Goal: Task Accomplishment & Management: Use online tool/utility

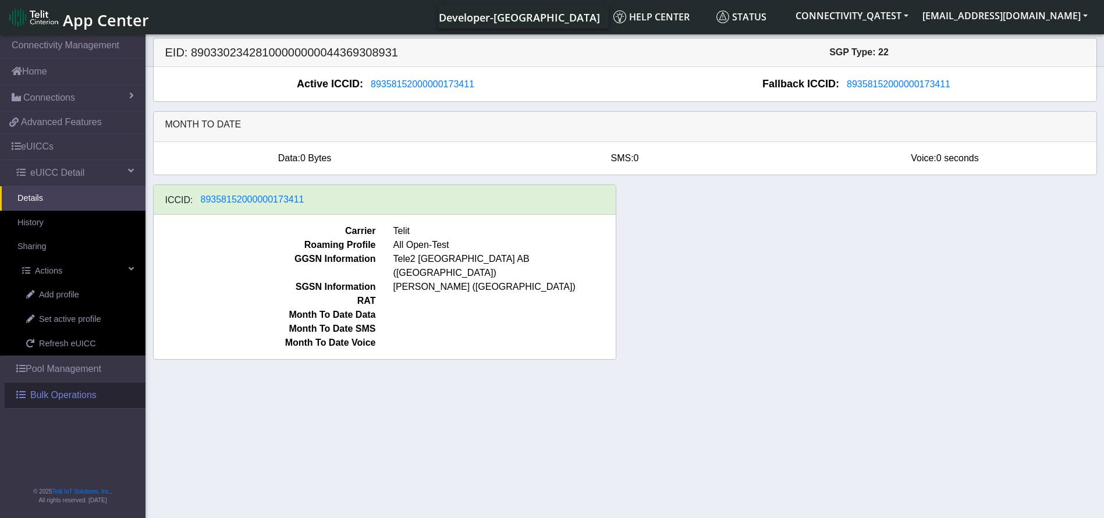
click at [66, 394] on span "Bulk Operations" at bounding box center [63, 395] width 66 height 14
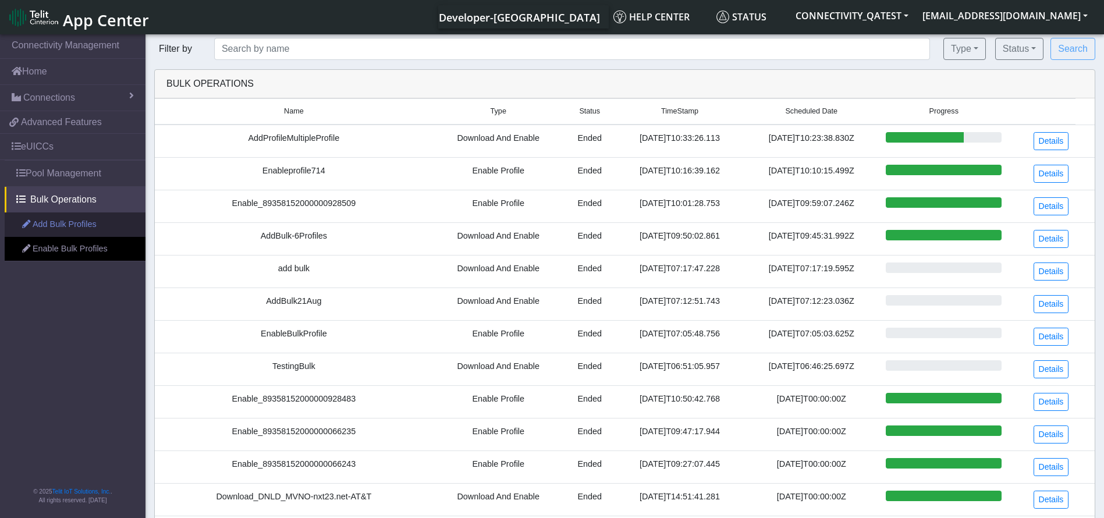
click at [63, 232] on link "Add Bulk Profiles" at bounding box center [75, 224] width 141 height 24
click at [64, 231] on link "Add Bulk Profiles" at bounding box center [75, 224] width 141 height 24
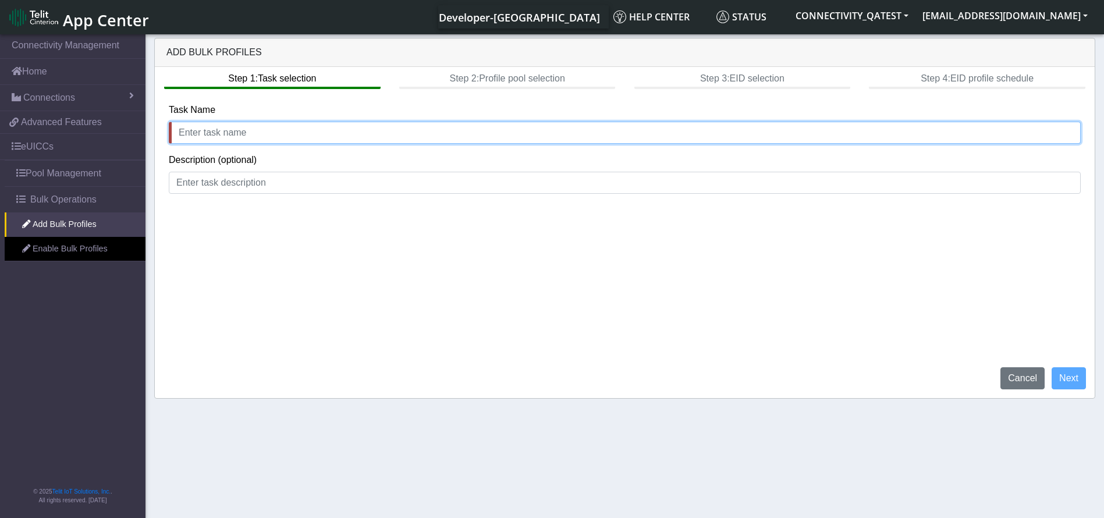
click at [317, 136] on input "text" at bounding box center [625, 133] width 912 height 22
type input "AddBulk22Aug"
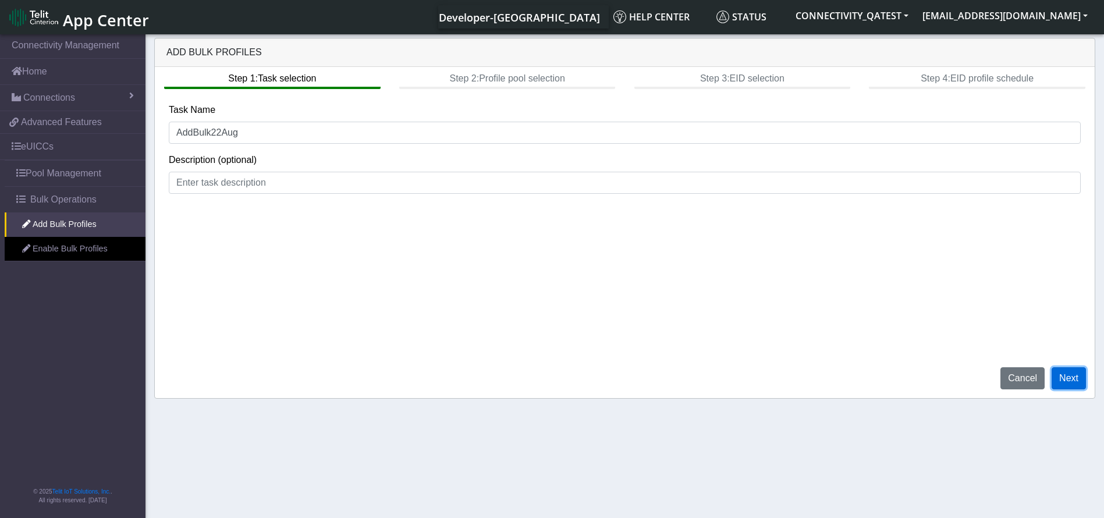
click at [1084, 378] on button "Next" at bounding box center [1069, 378] width 34 height 22
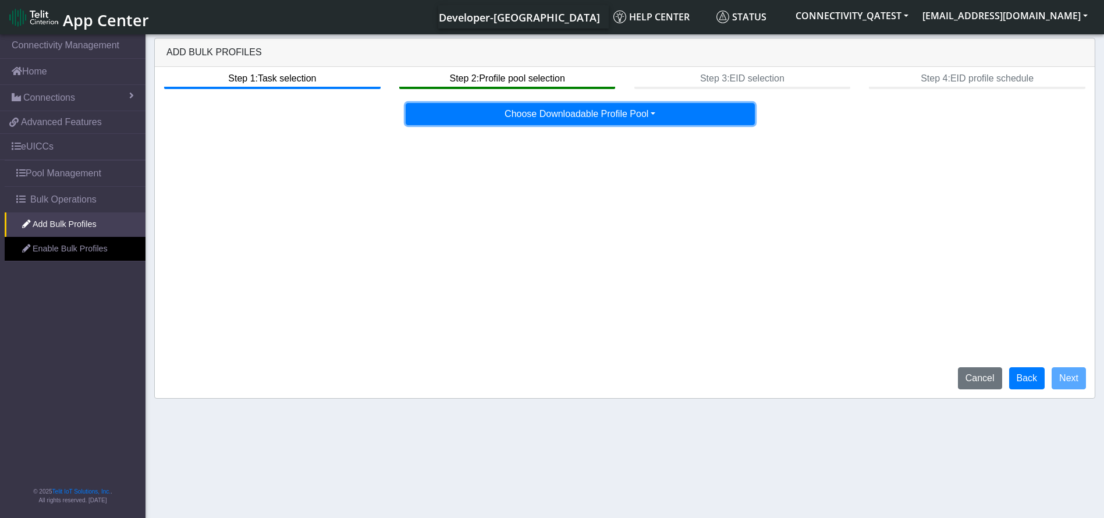
click at [604, 111] on button "Choose Downloadable Profile Pool" at bounding box center [580, 114] width 349 height 22
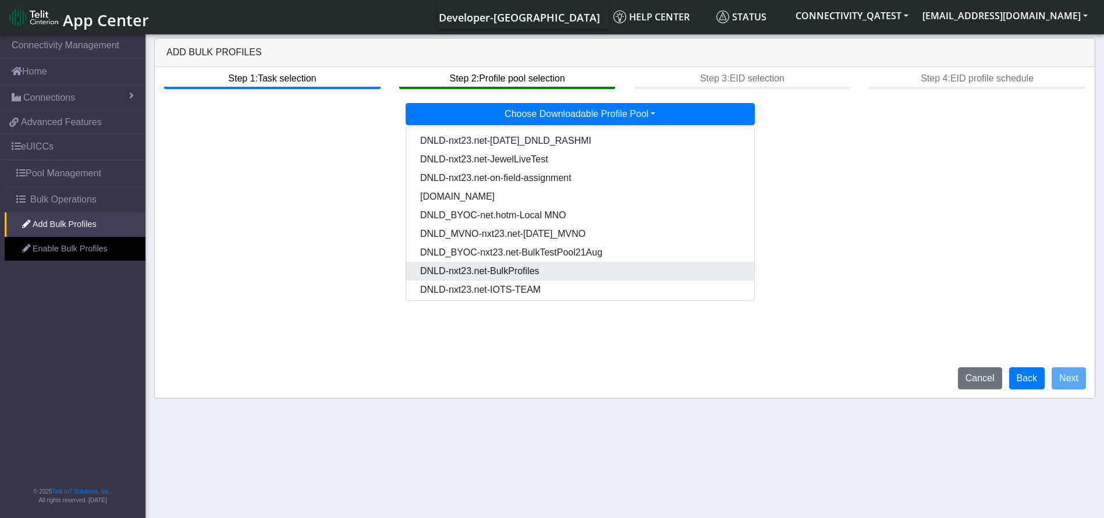
click at [538, 272] on Pooldd87b2e2-121e-4d00-ae8a-d075df8e0e86-dropdown "DNLD-nxt23.net-BulkProfiles" at bounding box center [580, 271] width 348 height 19
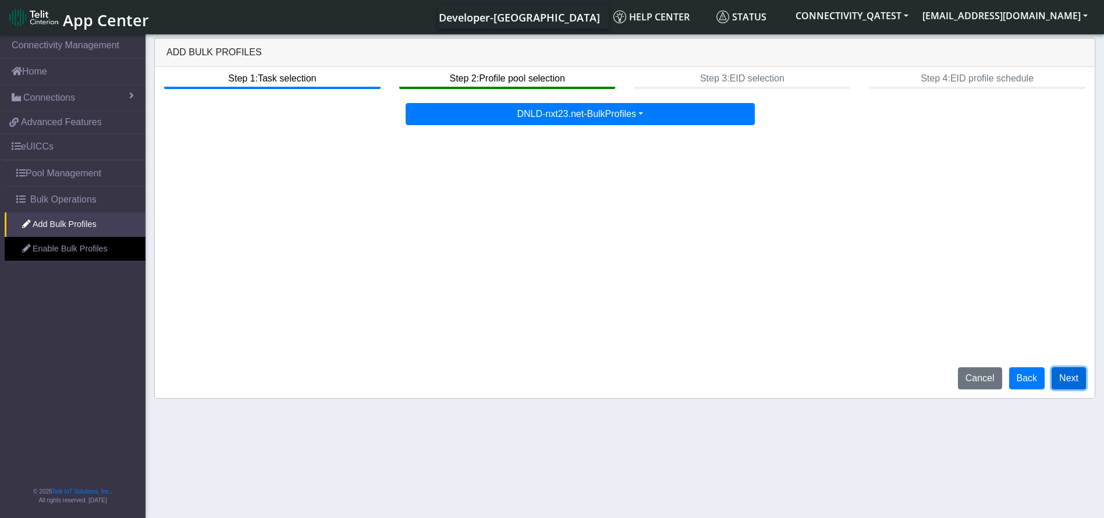
click at [1053, 373] on button "Next" at bounding box center [1069, 378] width 34 height 22
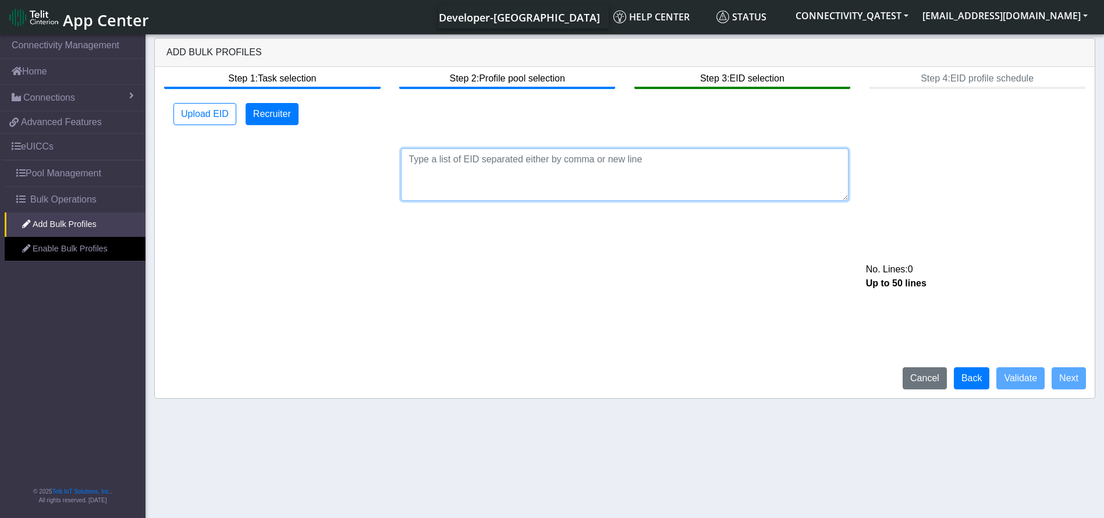
click at [487, 173] on textarea at bounding box center [625, 174] width 448 height 52
click at [527, 180] on textarea at bounding box center [625, 174] width 448 height 52
paste textarea "89033023426500000000060317712927"
paste textarea "89033023426500000000060317712830"
click at [601, 181] on textarea "89033023426500000000060317712927 89033023426500000000060317712830" at bounding box center [625, 174] width 448 height 52
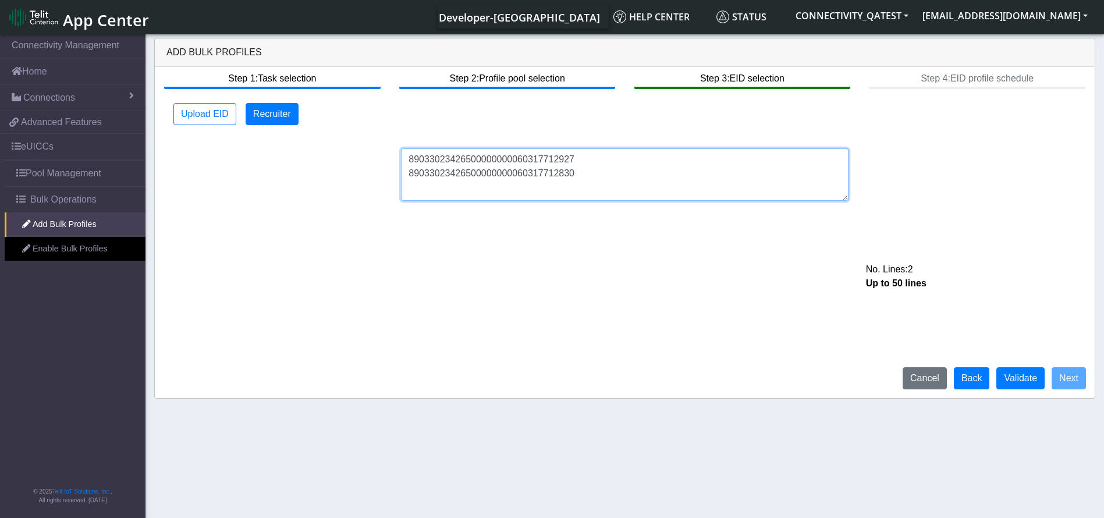
paste textarea "89033023426500000000060317713024"
type textarea "89033023426500000000060317712927 89033023426500000000060317712830 8903302342650…"
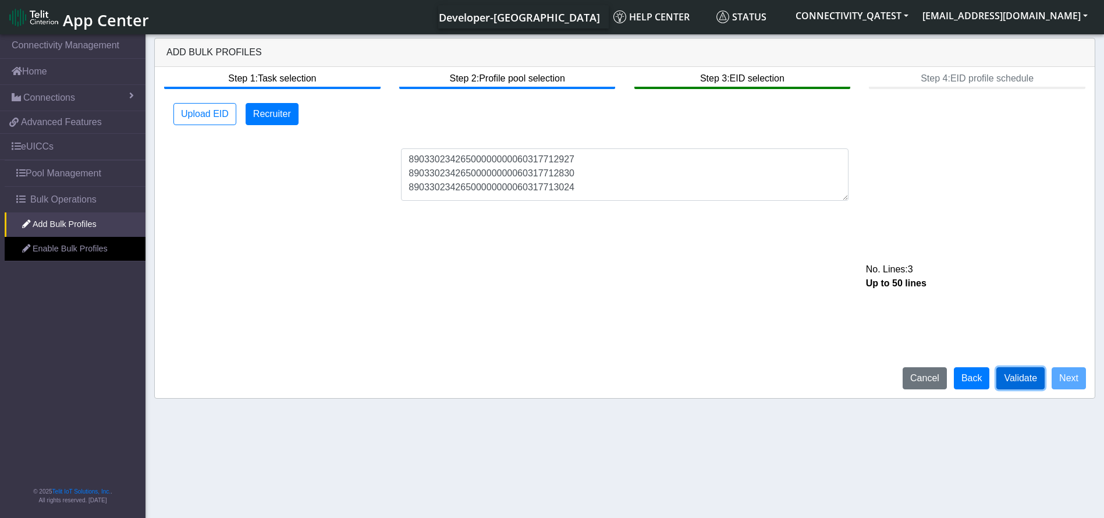
click at [1011, 370] on button "Validate" at bounding box center [1021, 378] width 48 height 22
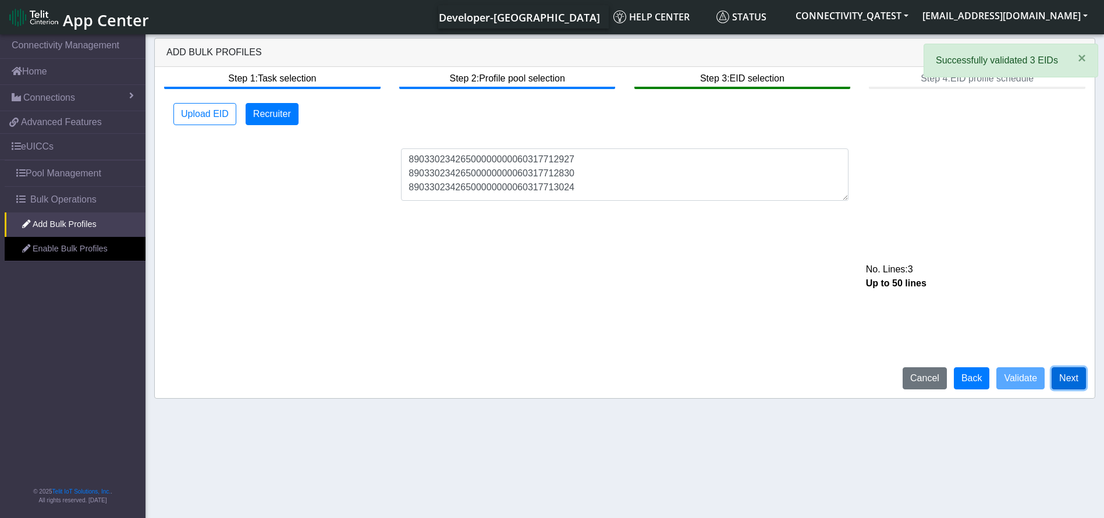
click at [1086, 377] on button "Next" at bounding box center [1069, 378] width 34 height 22
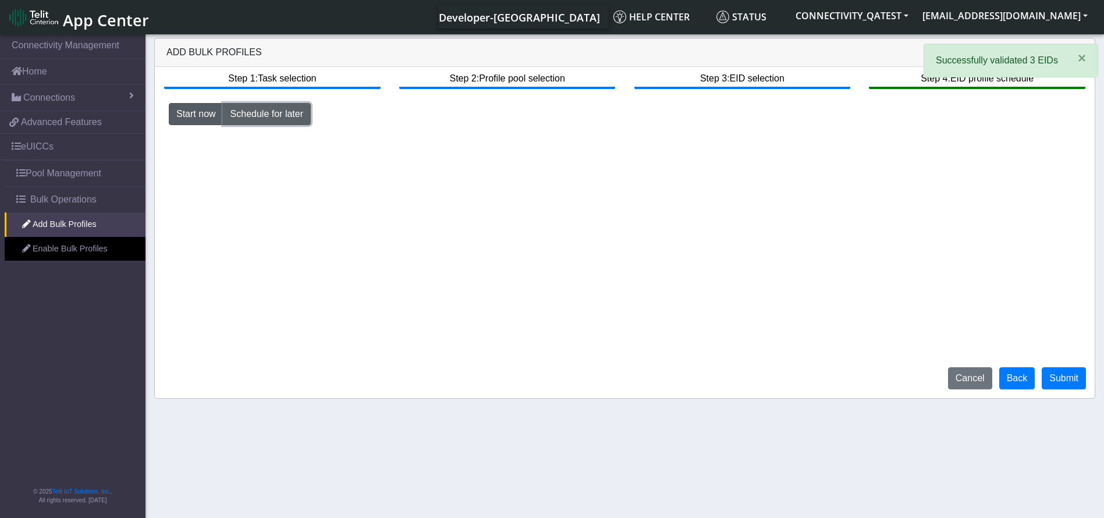
click at [296, 111] on button "Schedule for later" at bounding box center [267, 114] width 88 height 22
click at [676, 142] on input at bounding box center [670, 138] width 228 height 22
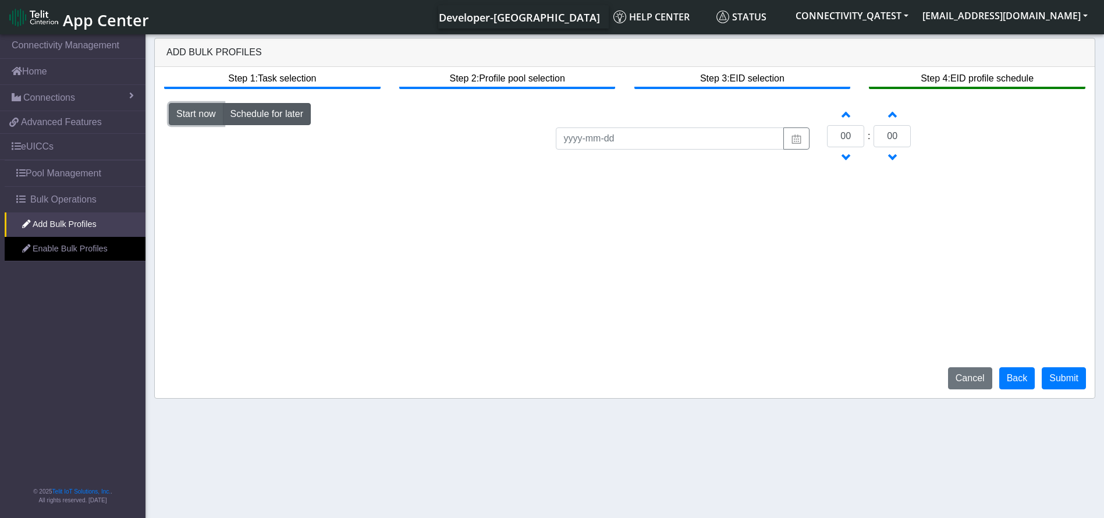
click at [205, 112] on button "Start now" at bounding box center [196, 114] width 55 height 22
click at [1073, 381] on button "Submit" at bounding box center [1064, 378] width 44 height 22
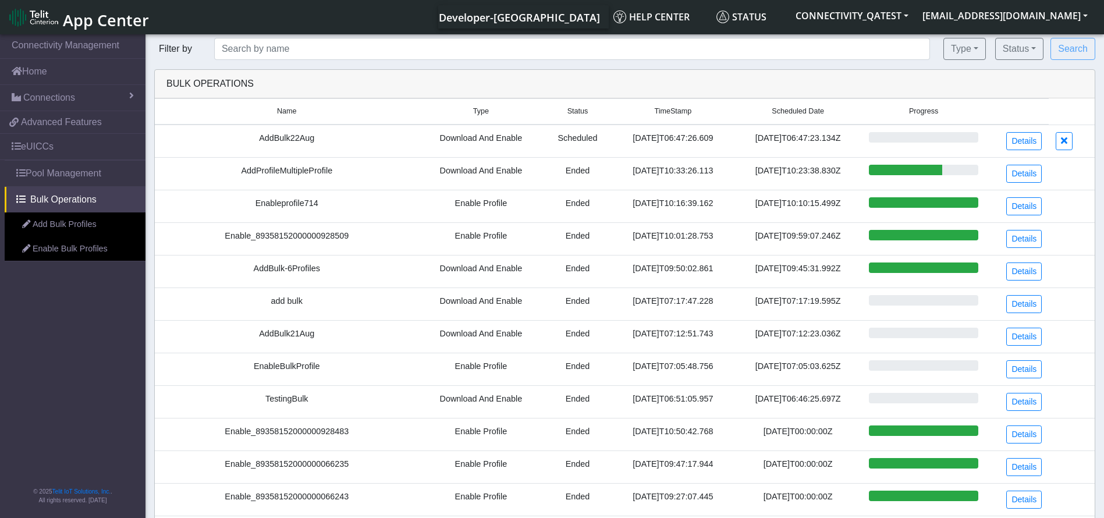
click at [307, 135] on td "AddBulk22Aug" at bounding box center [287, 141] width 264 height 33
click at [281, 135] on td "AddBulk22Aug" at bounding box center [287, 141] width 264 height 33
copy td "AddBulk22Aug"
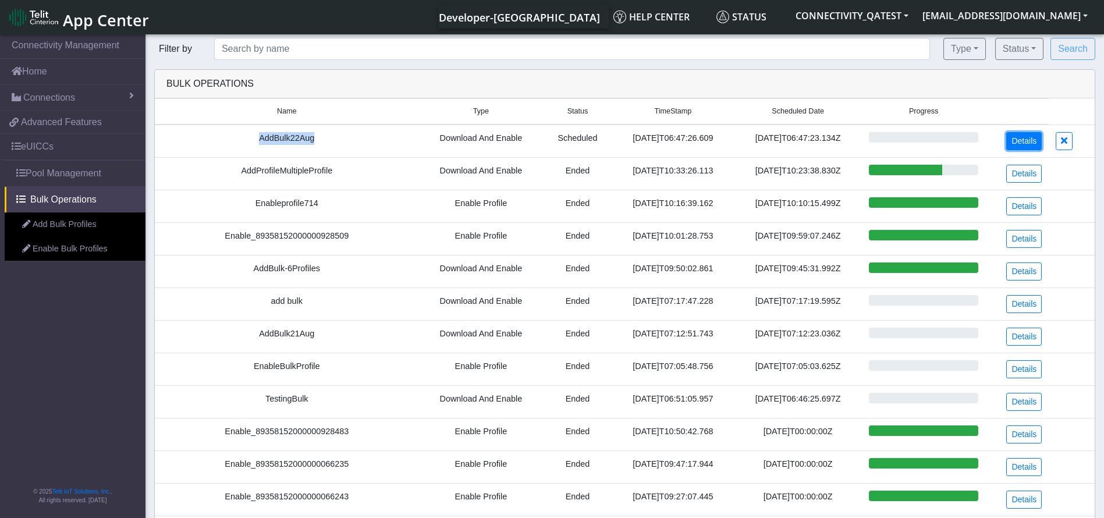
click at [1019, 134] on link "Details" at bounding box center [1024, 141] width 36 height 18
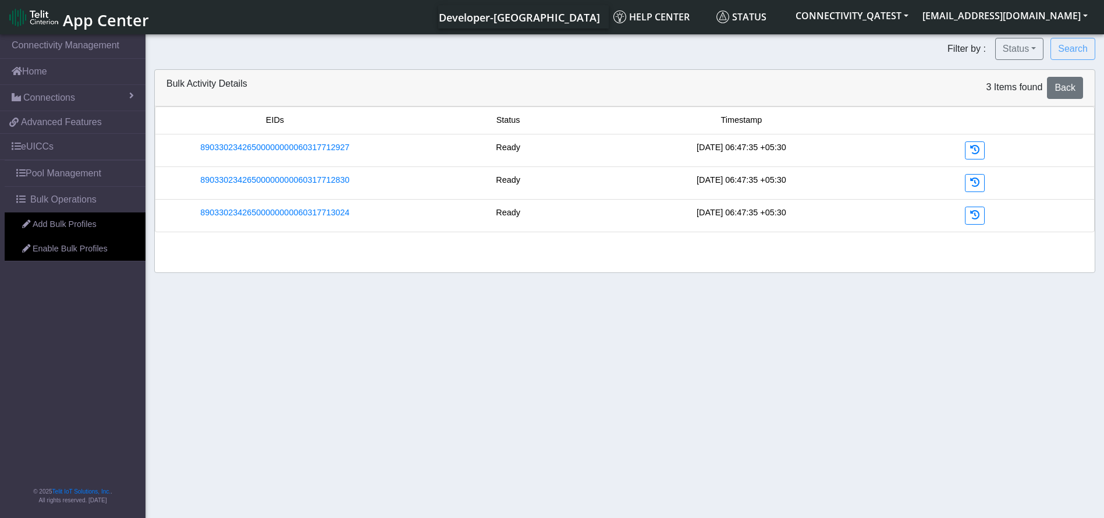
drag, startPoint x: 816, startPoint y: 147, endPoint x: 681, endPoint y: 145, distance: 134.5
click at [681, 145] on div "2025-08-22 06:47:35 +05:30" at bounding box center [741, 150] width 233 height 18
copy div "2025-08-22 06:47:35 +05:30"
click at [975, 151] on icon at bounding box center [974, 149] width 9 height 9
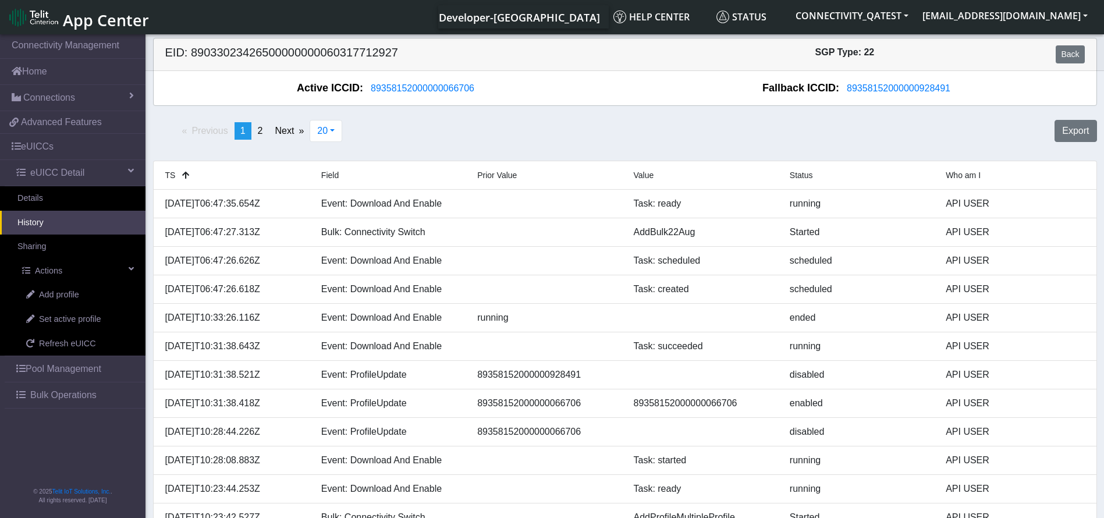
drag, startPoint x: 276, startPoint y: 289, endPoint x: 152, endPoint y: 292, distance: 124.6
click at [152, 292] on div "TS Field Prior Value Value Status Who am I 2025-08-22T06:47:35.654Z Event: Down…" at bounding box center [625, 468] width 962 height 614
copy div "2025-08-22T06:47:26.618Z"
click at [1075, 55] on link "Back" at bounding box center [1070, 54] width 29 height 18
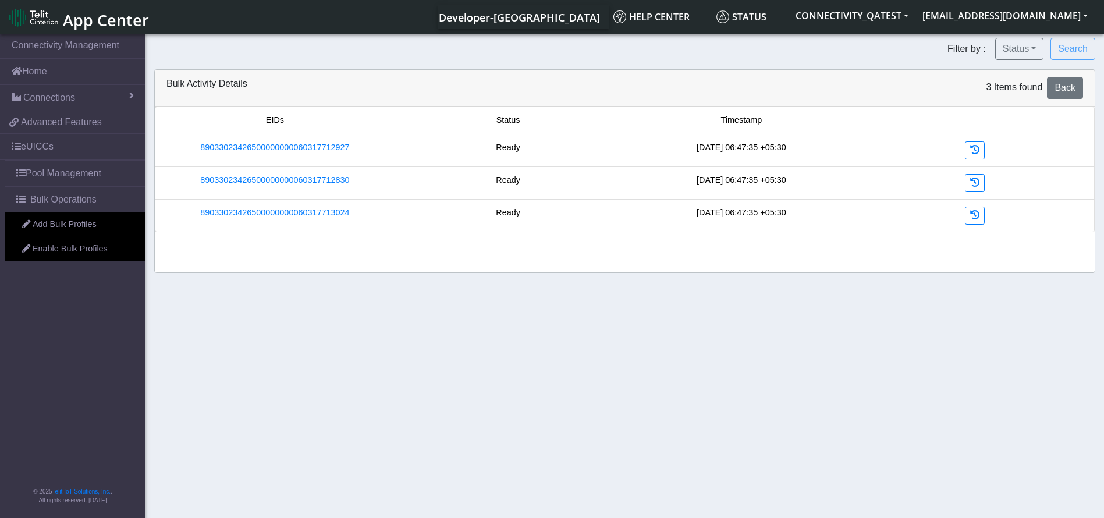
drag, startPoint x: 536, startPoint y: 264, endPoint x: 462, endPoint y: 282, distance: 76.1
click at [462, 282] on section "Connectivity Management Home Connections List Map cfca646850f4f06c9dccbbf1bf54d…" at bounding box center [552, 277] width 1104 height 490
click at [970, 215] on icon at bounding box center [974, 214] width 9 height 9
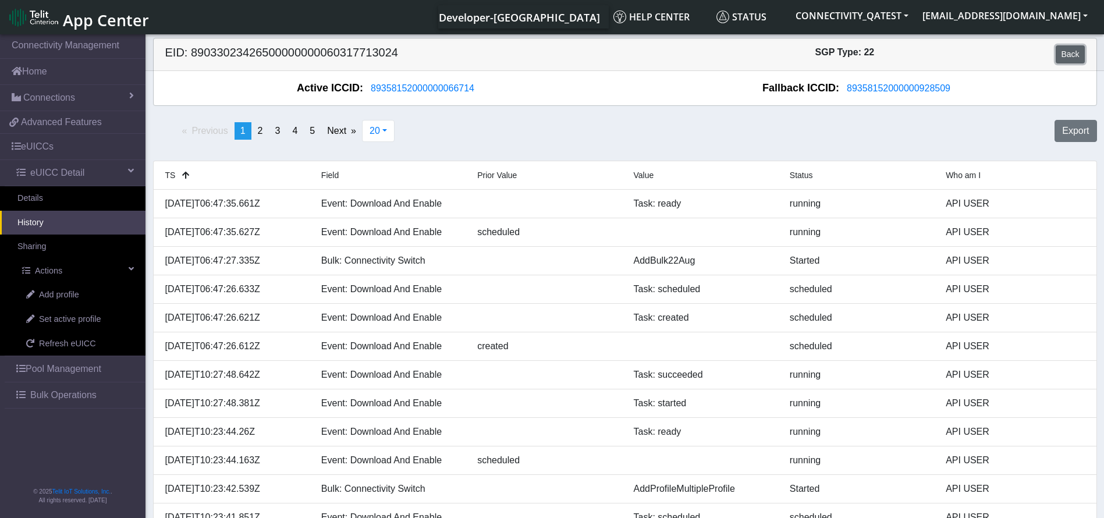
click at [1072, 60] on link "Back" at bounding box center [1070, 54] width 29 height 18
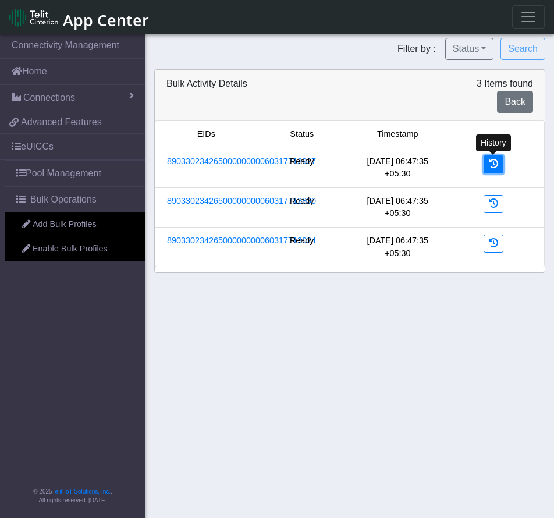
click at [492, 165] on icon at bounding box center [493, 163] width 9 height 9
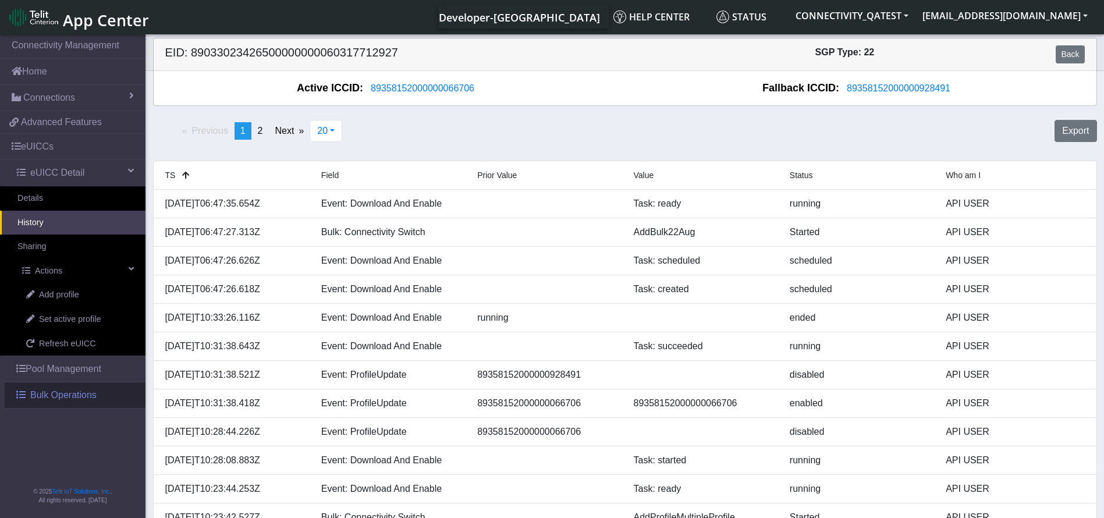
click at [40, 398] on span "Bulk Operations" at bounding box center [63, 395] width 66 height 14
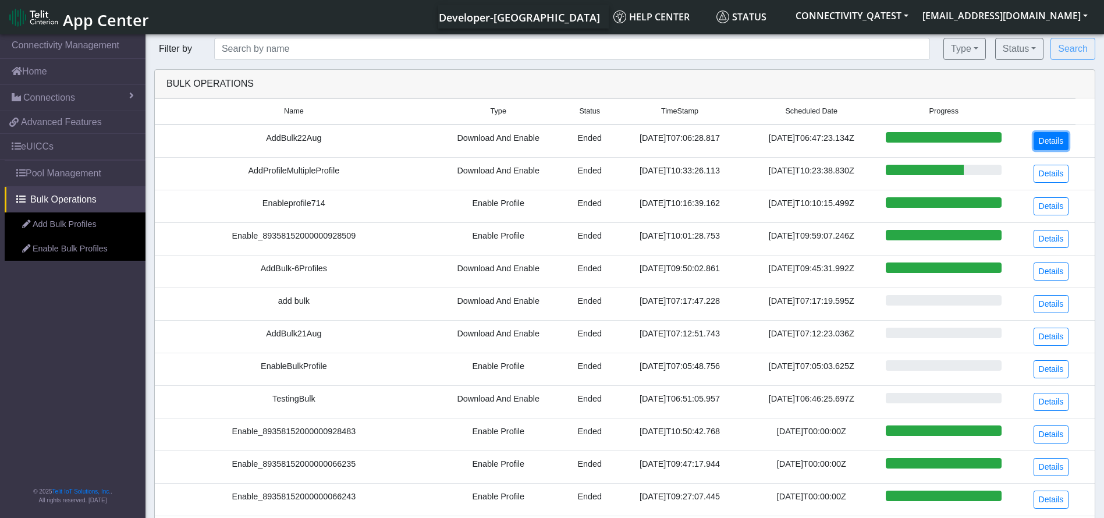
click at [567, 137] on link "Details" at bounding box center [1052, 141] width 36 height 18
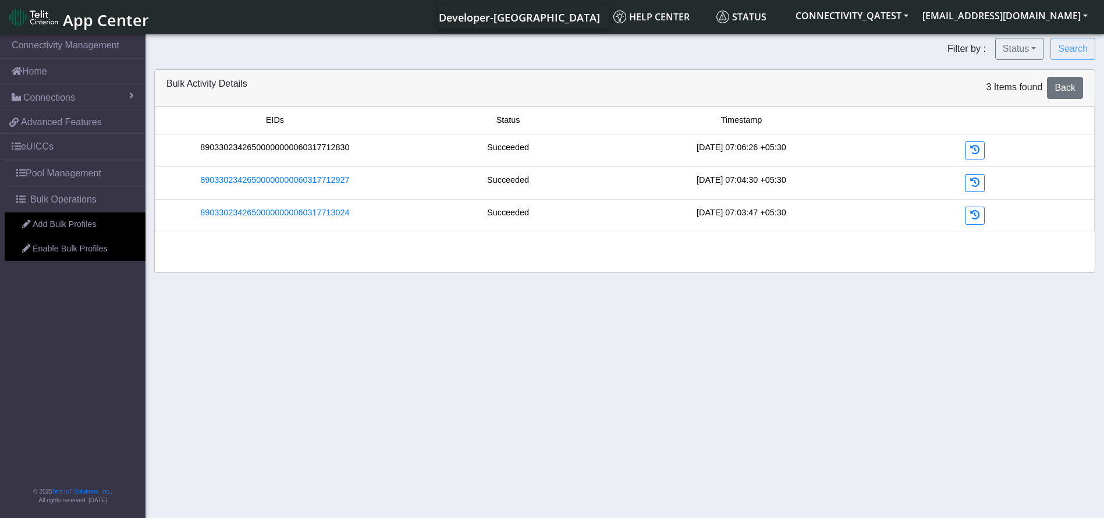
drag, startPoint x: 366, startPoint y: 147, endPoint x: 203, endPoint y: 148, distance: 163.0
click at [203, 148] on div "89033023426500000000060317712830" at bounding box center [274, 150] width 233 height 18
copy link "89033023426500000000060317712830"
